Goal: Task Accomplishment & Management: Use online tool/utility

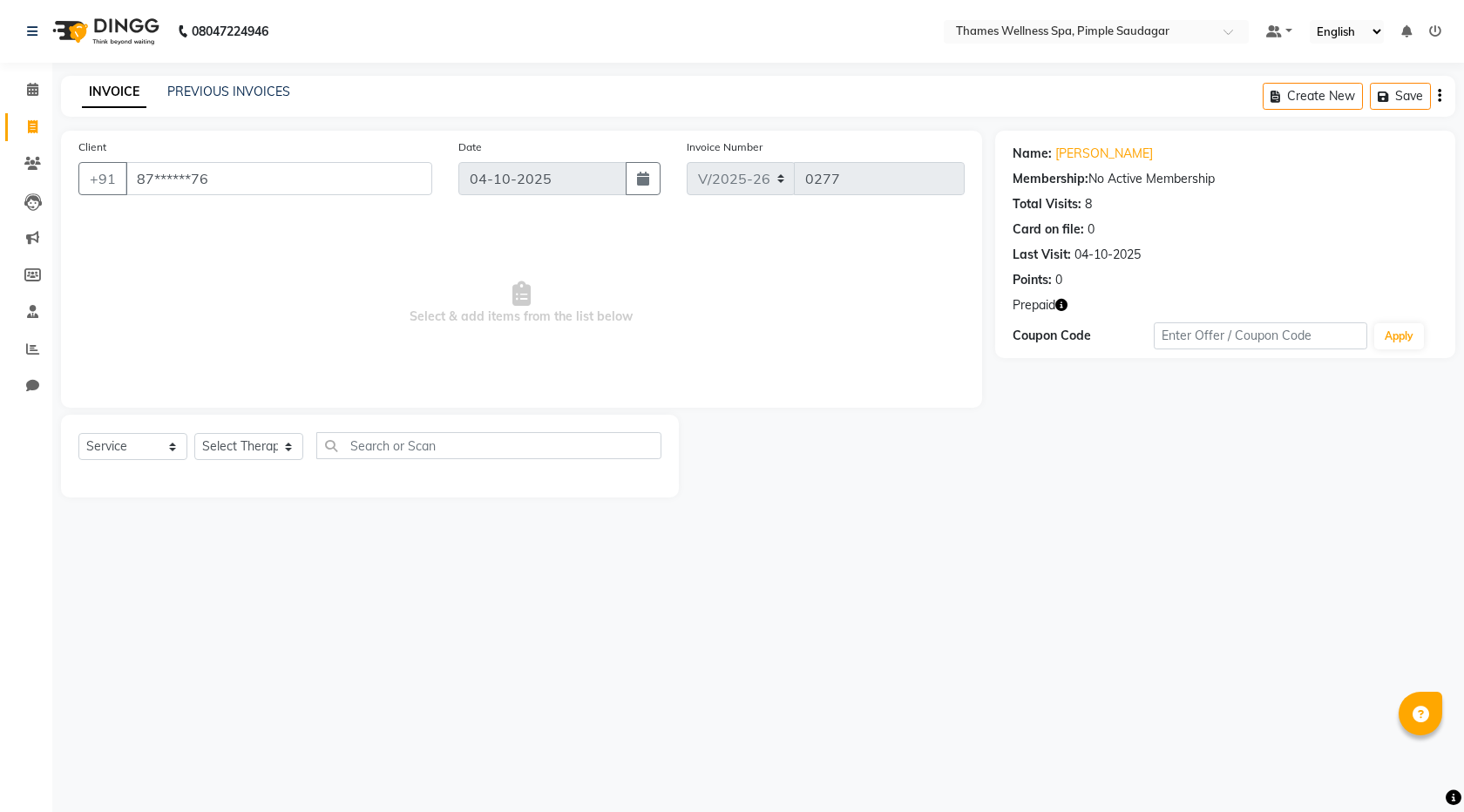
select select "8709"
select select "service"
click at [34, 120] on icon at bounding box center [33, 127] width 9 height 13
select select "service"
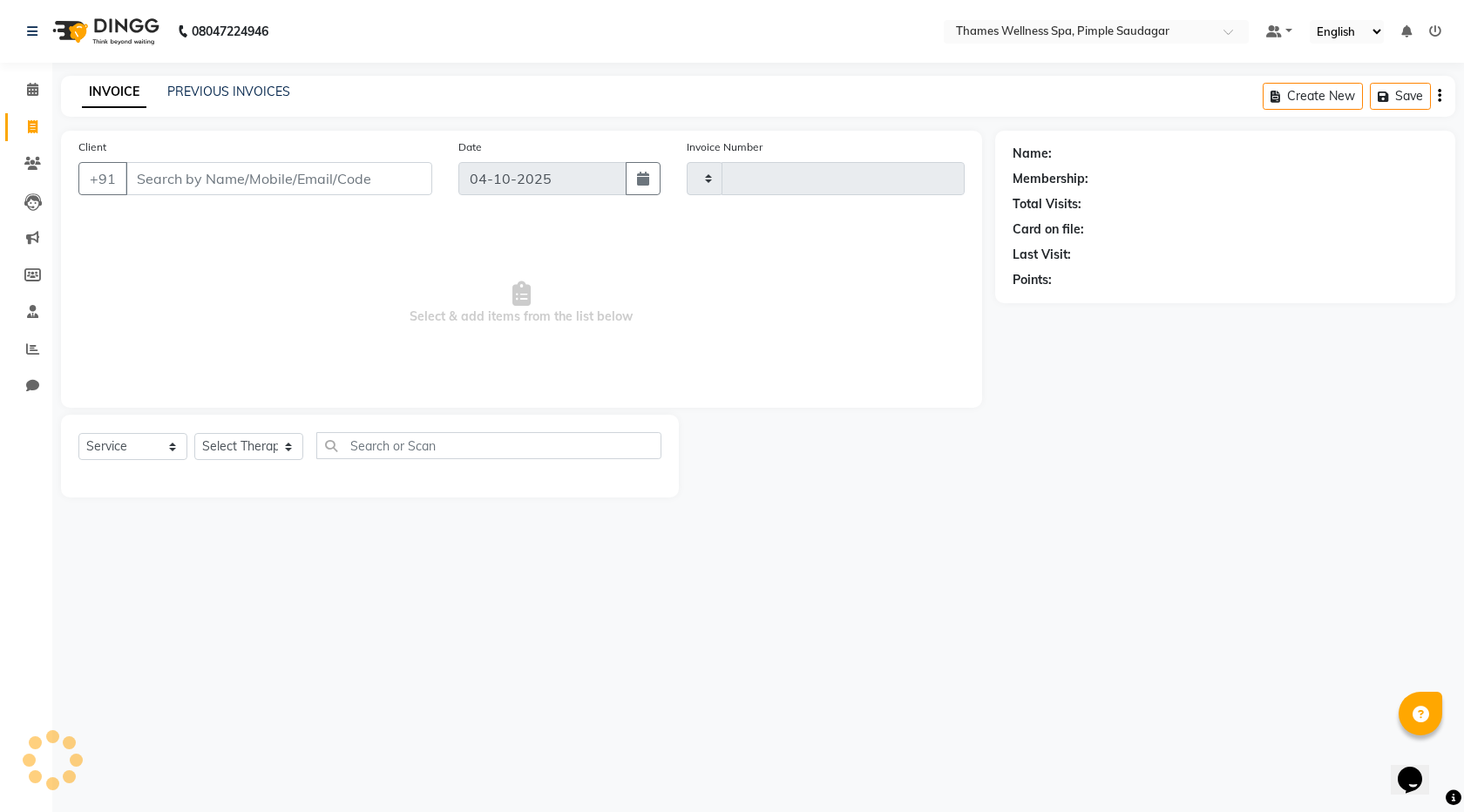
type input "0277"
select select "8709"
type input "9561181220"
select select "1: Object"
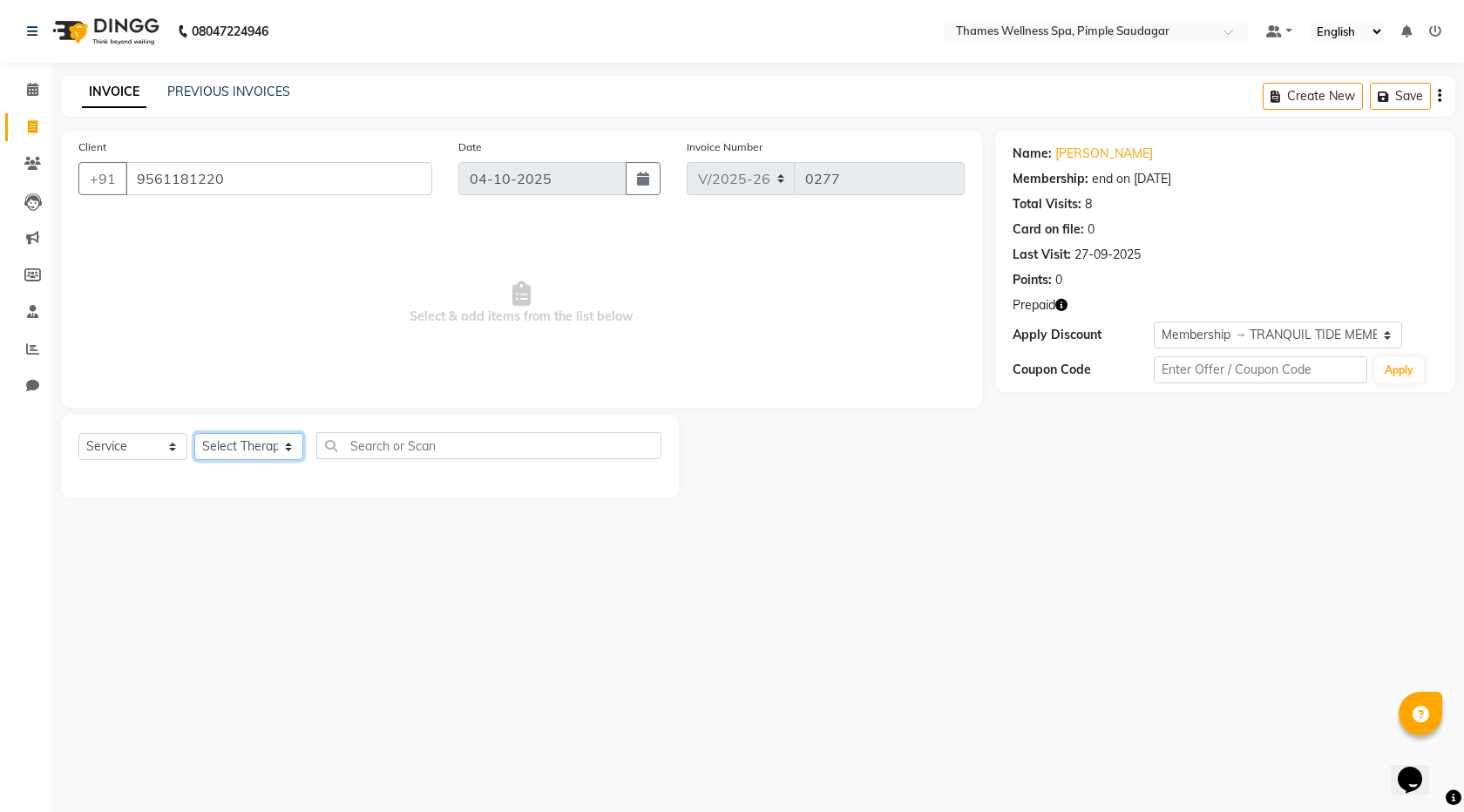
click at [281, 444] on select "Select Therapist [PERSON_NAME] Bem Hana kety [PERSON_NAME] Mishi [PERSON_NAME] …" at bounding box center [249, 446] width 109 height 27
select select "90406"
click at [195, 433] on select "Select Therapist [PERSON_NAME] Bem Hana kety [PERSON_NAME] Mishi [PERSON_NAME] …" at bounding box center [249, 446] width 109 height 27
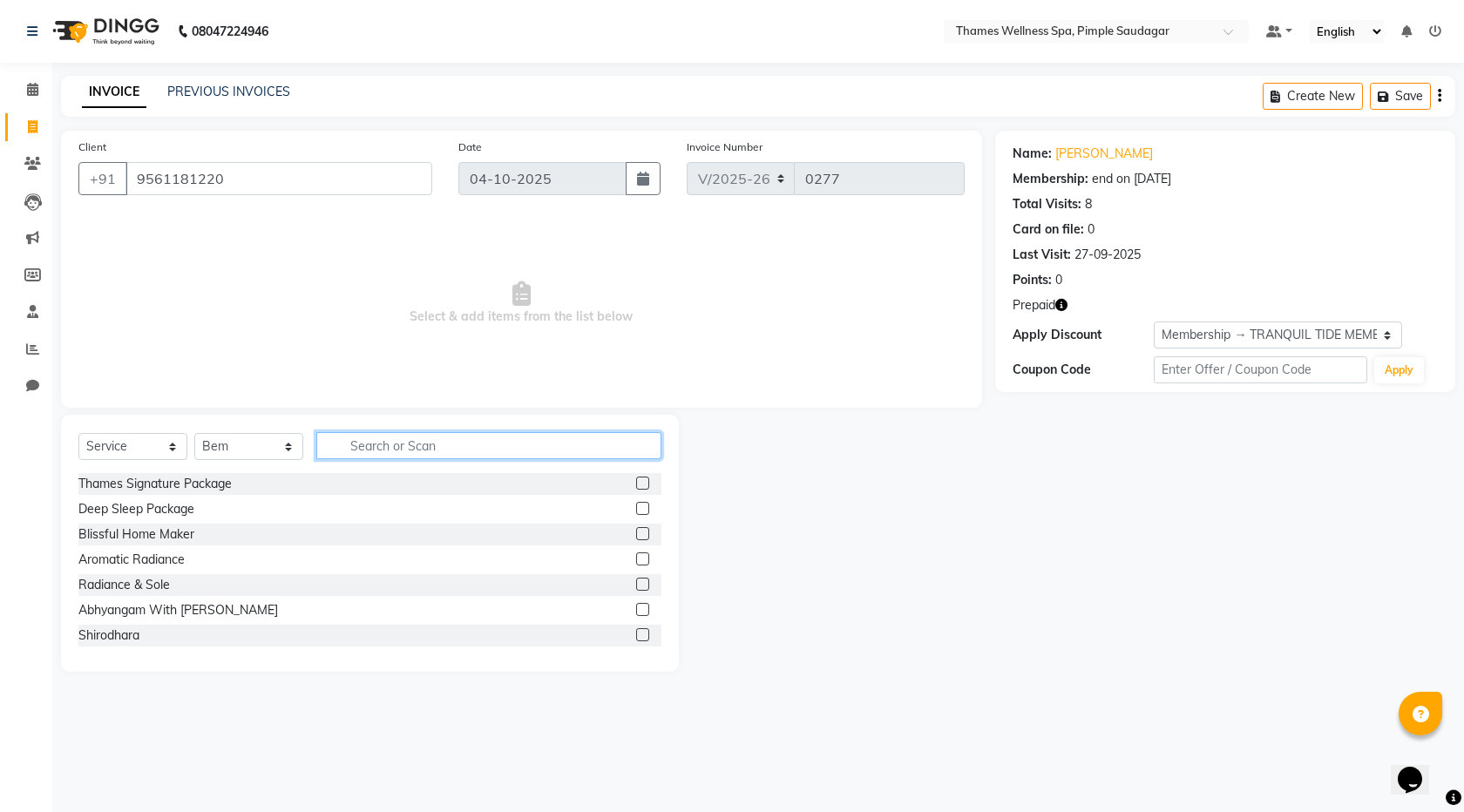
click at [380, 444] on input "text" at bounding box center [489, 445] width 346 height 27
type input "Ba"
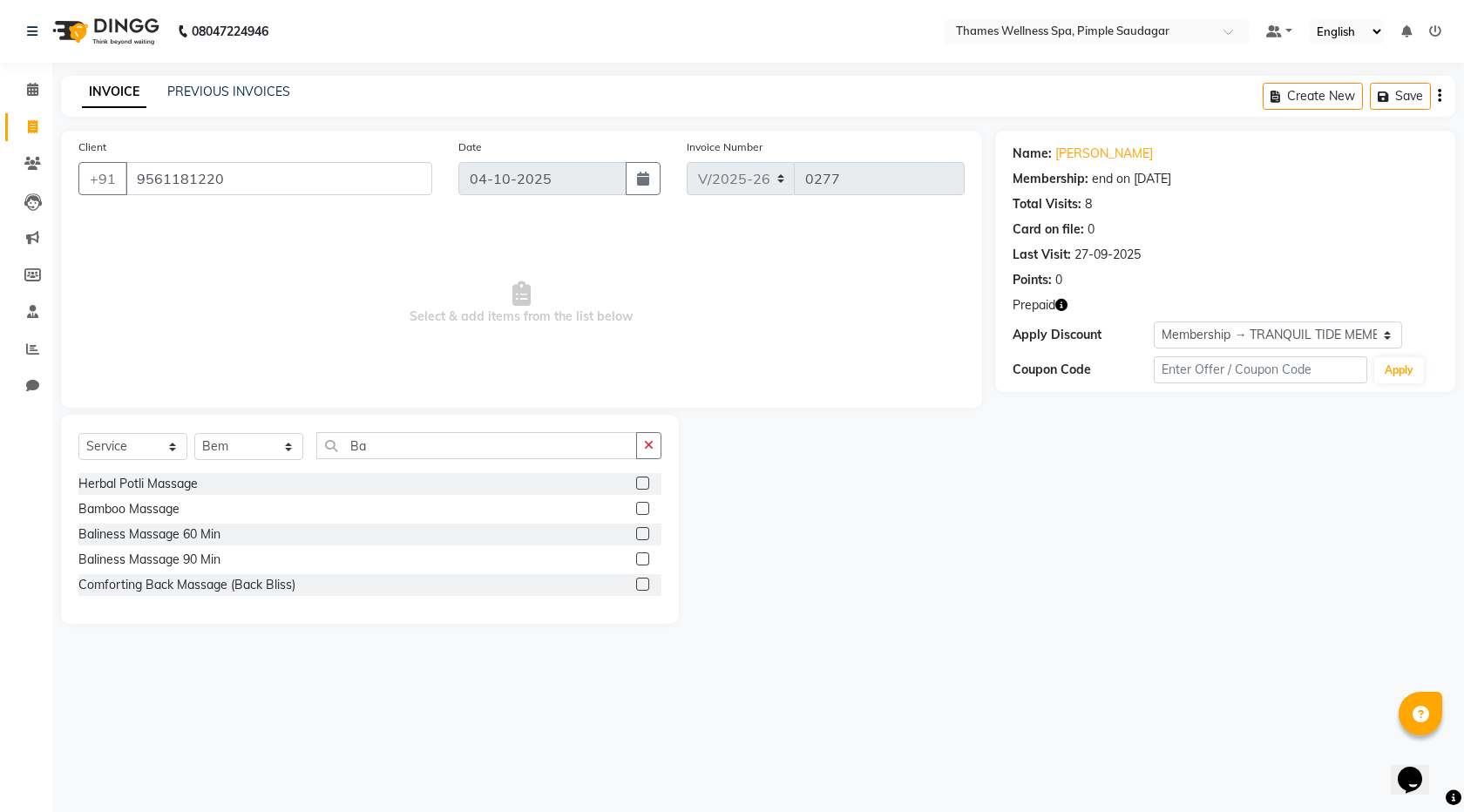
click at [648, 564] on label at bounding box center [643, 559] width 13 height 13
click at [647, 564] on input "checkbox" at bounding box center [642, 560] width 11 height 11
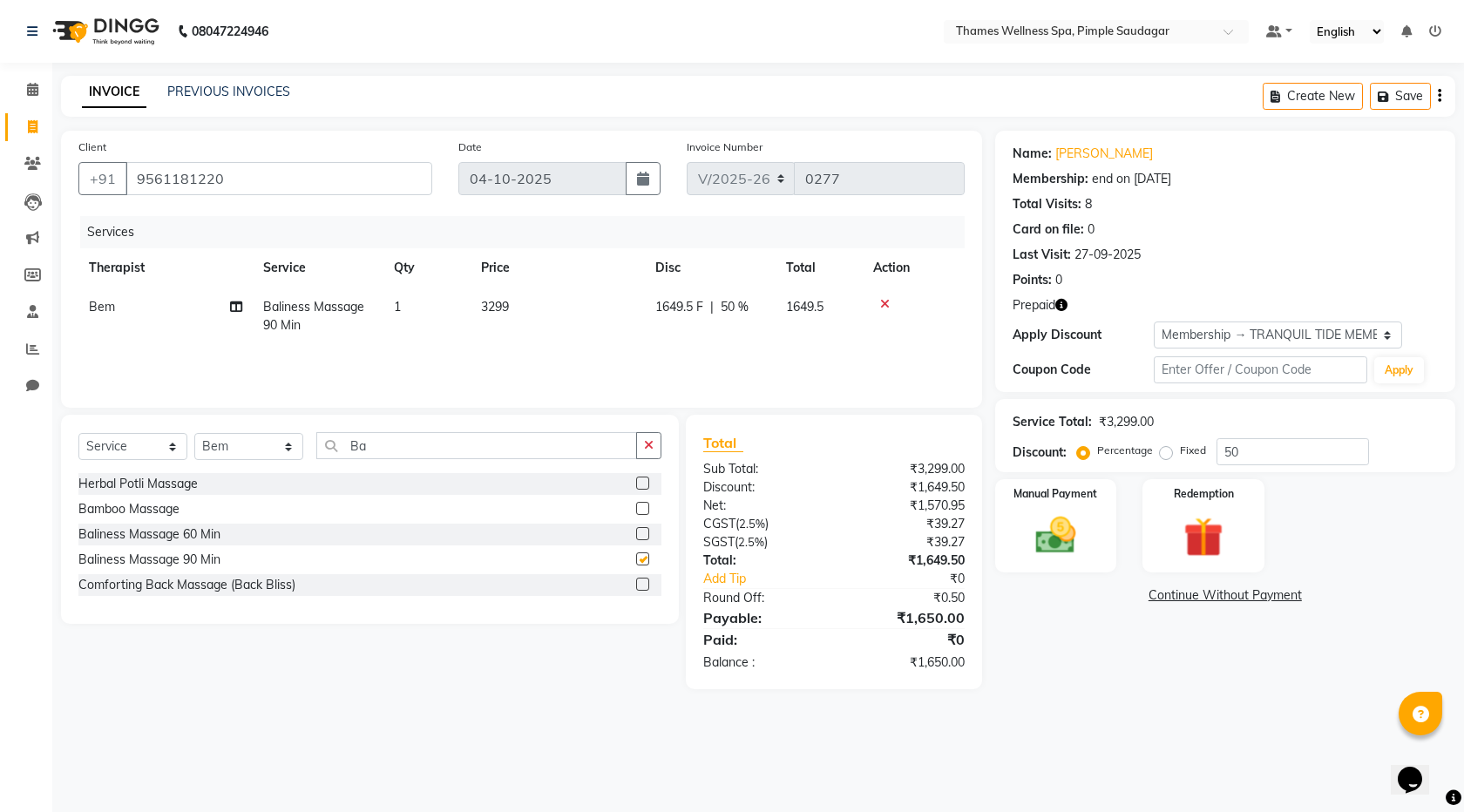
checkbox input "false"
click at [1217, 537] on img at bounding box center [1203, 536] width 68 height 51
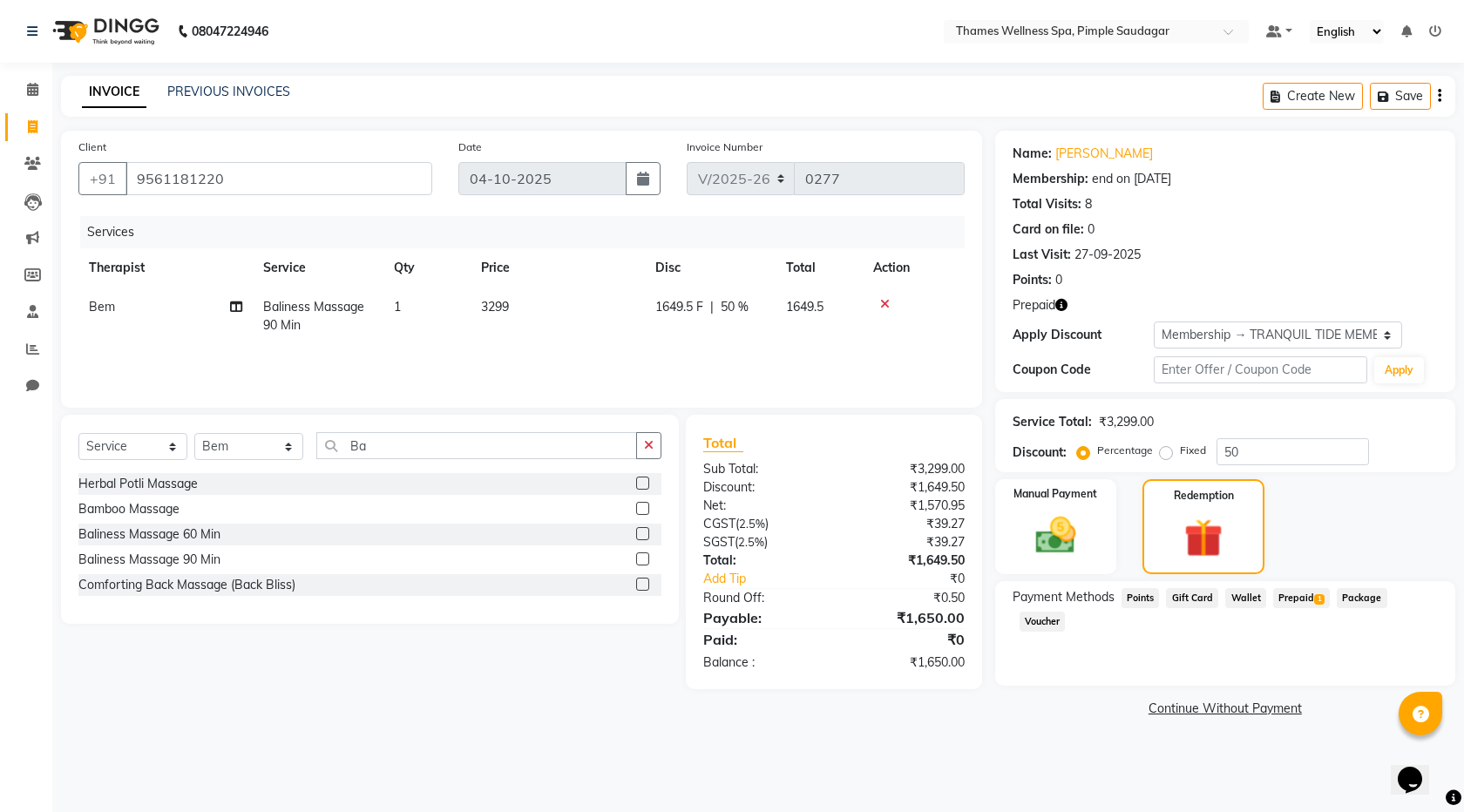
click at [1289, 589] on span "Prepaid 1" at bounding box center [1301, 599] width 57 height 20
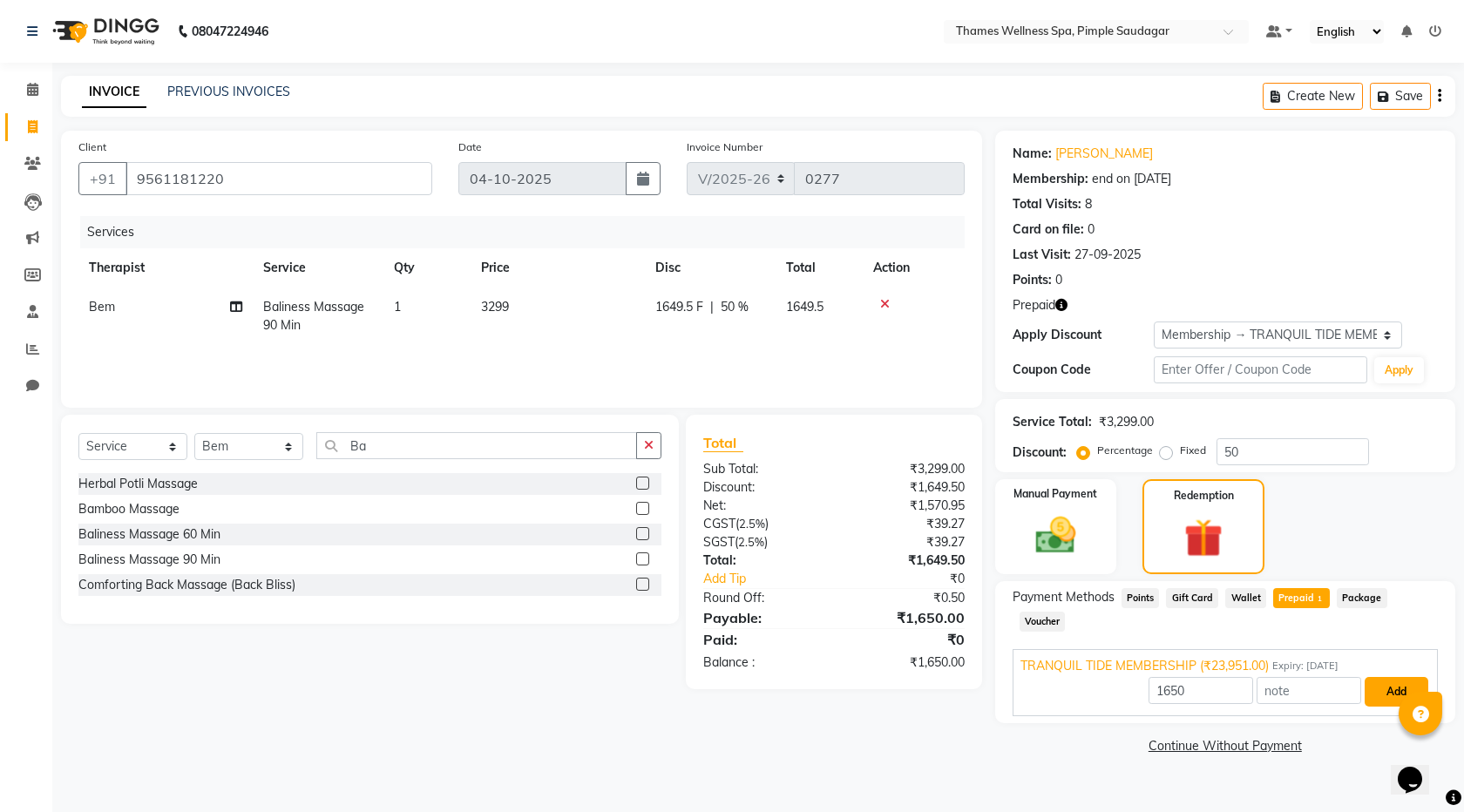
click at [1391, 677] on button "Add" at bounding box center [1397, 692] width 63 height 30
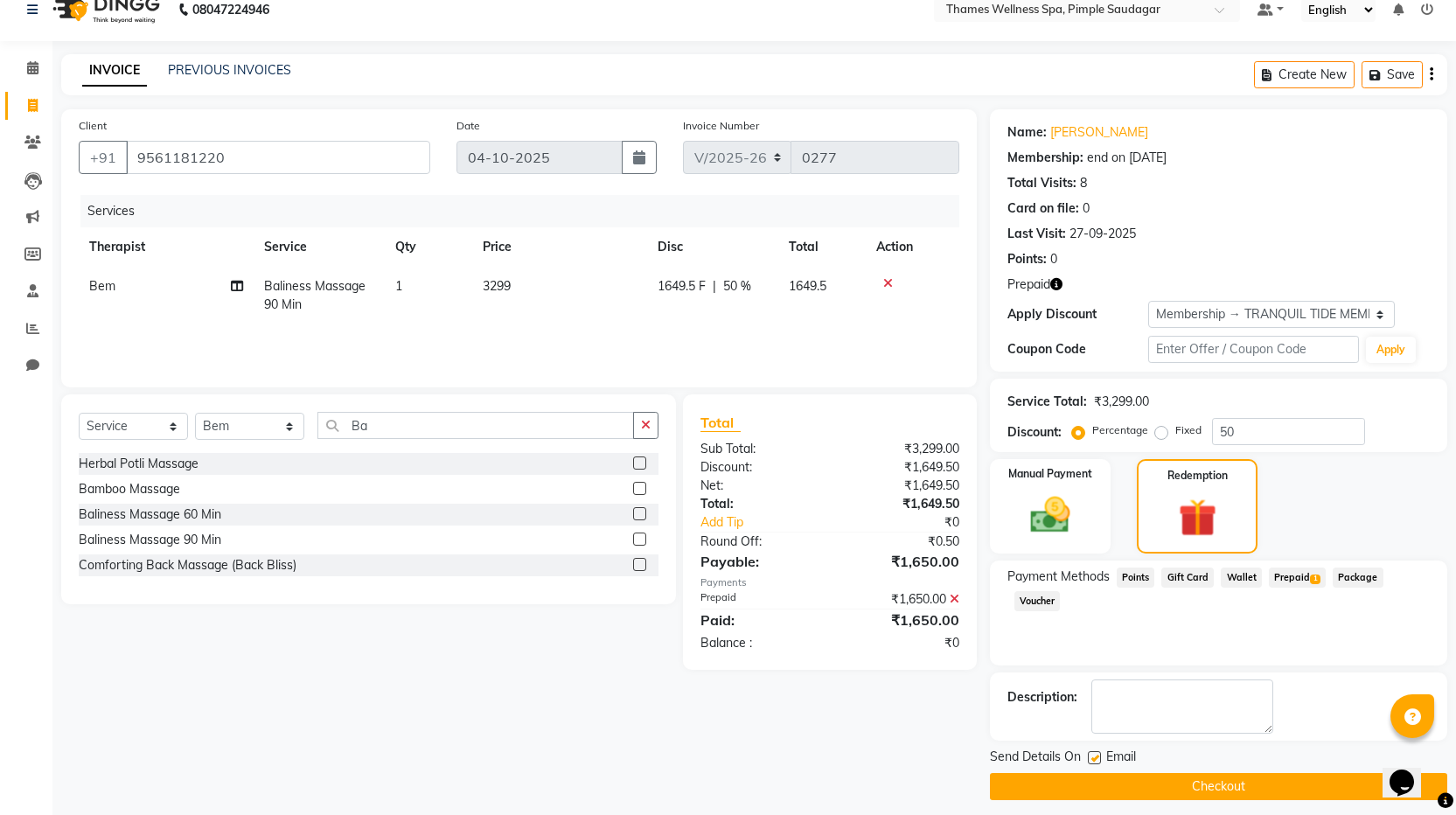
scroll to position [34, 0]
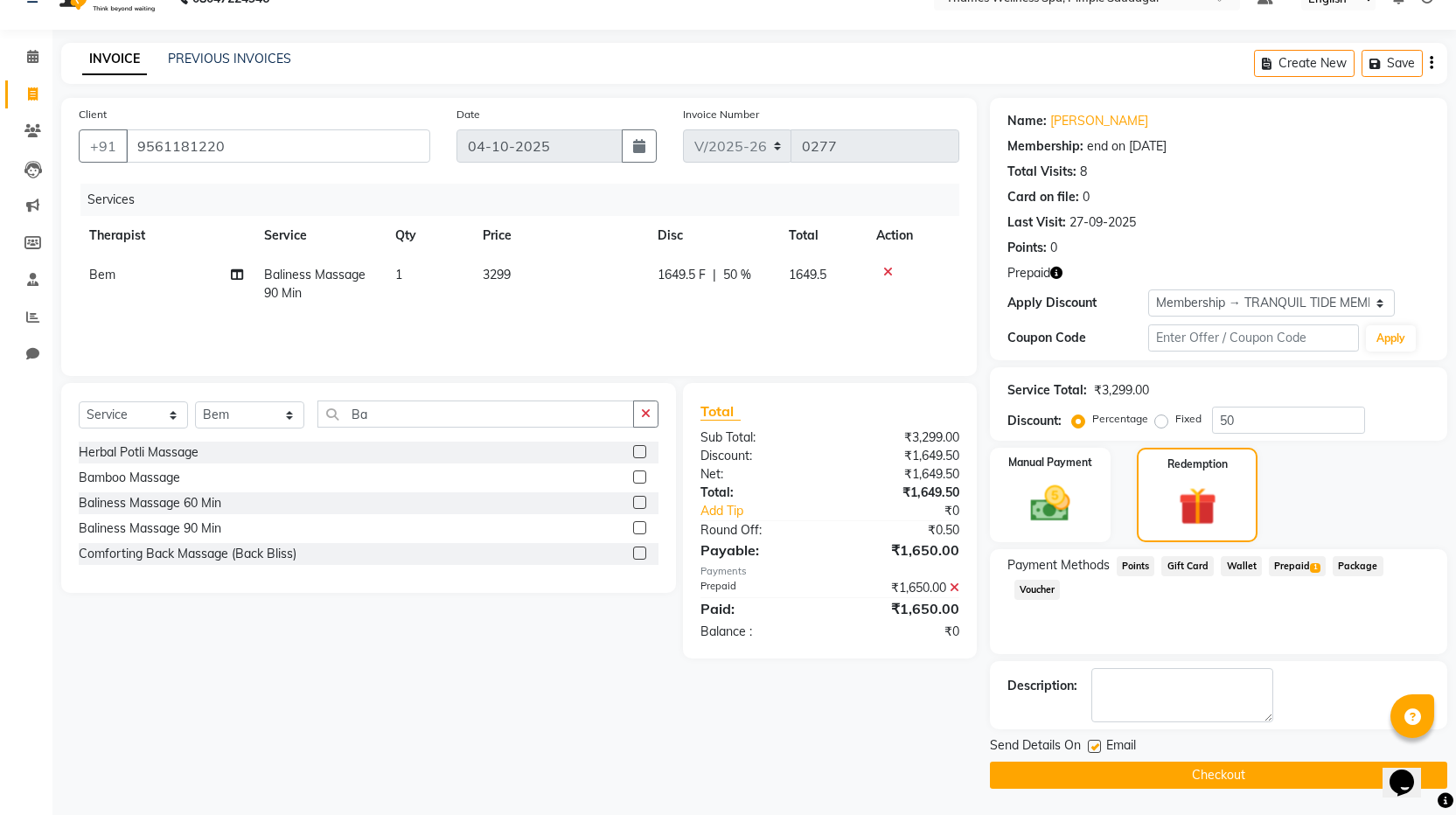
click at [1199, 780] on button "Checkout" at bounding box center [1219, 775] width 458 height 27
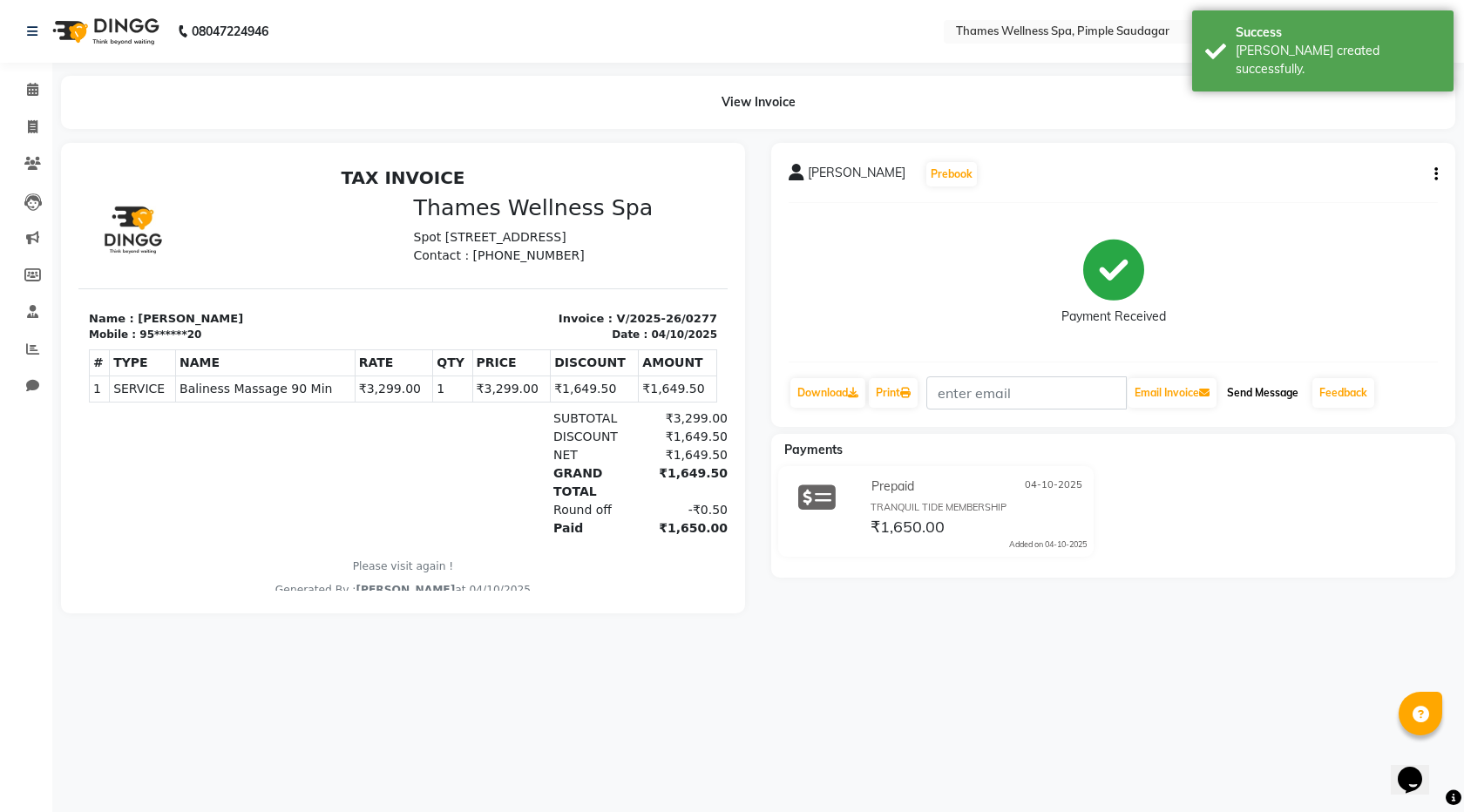
click at [1246, 394] on button "Send Message" at bounding box center [1263, 393] width 86 height 30
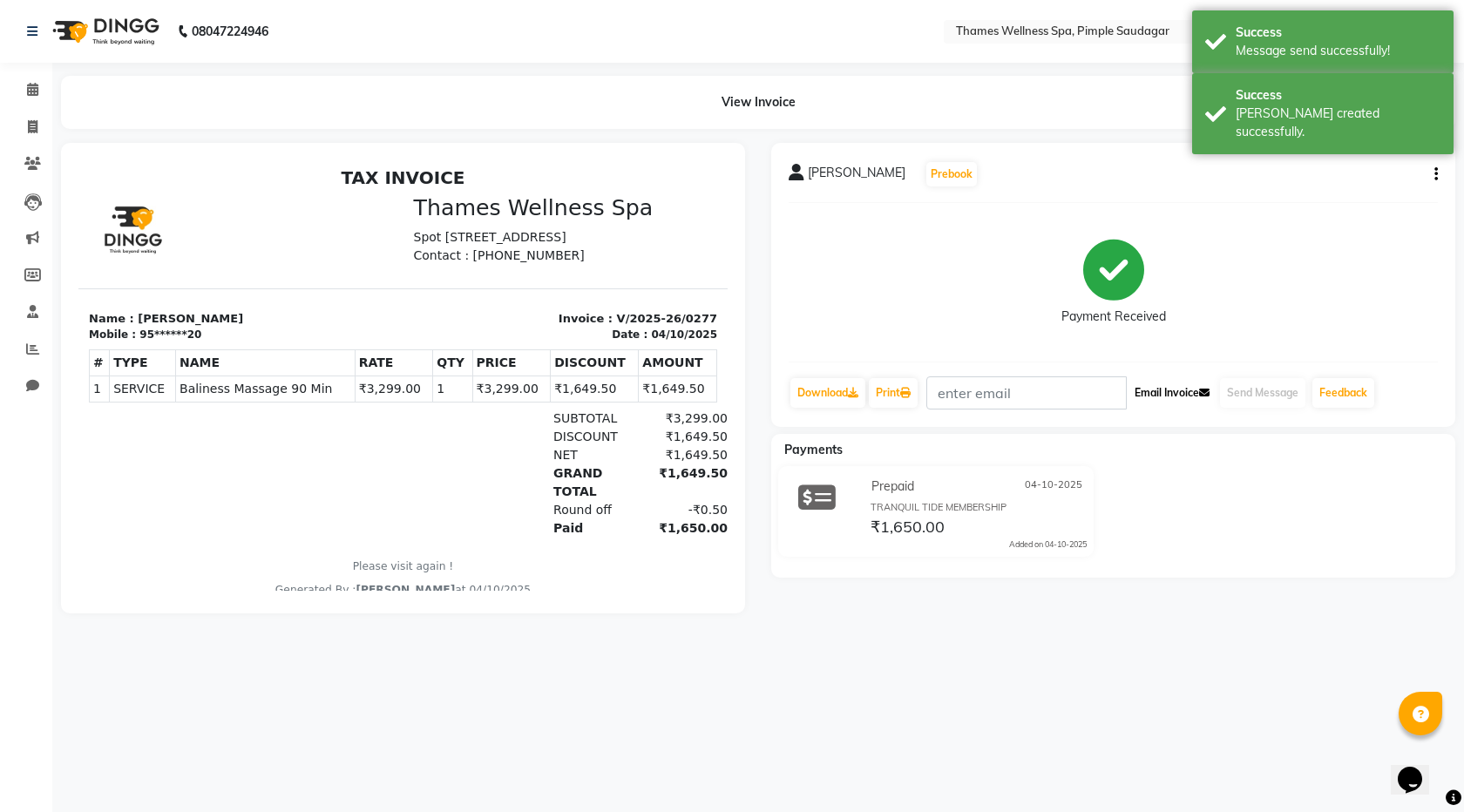
click at [1189, 390] on button "Email Invoice" at bounding box center [1172, 393] width 88 height 30
